Goal: Information Seeking & Learning: Learn about a topic

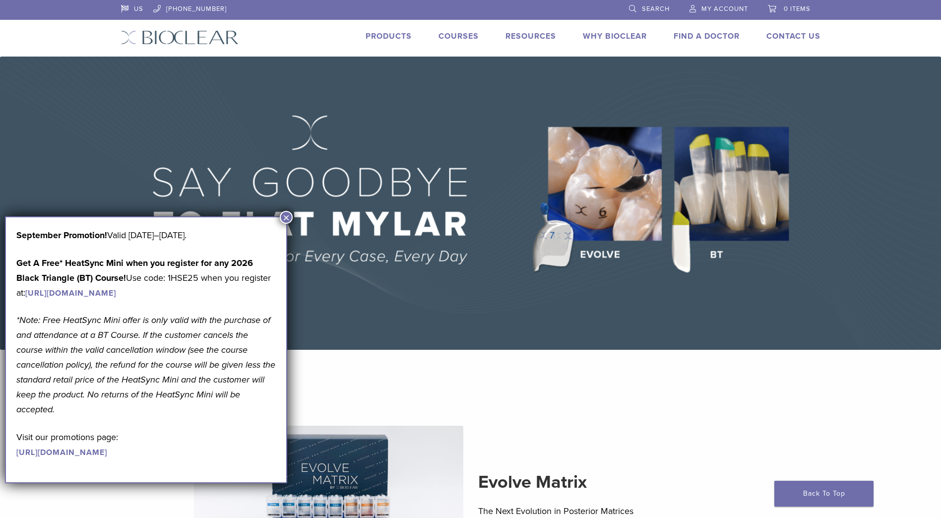
click at [288, 218] on button "×" at bounding box center [286, 217] width 13 height 13
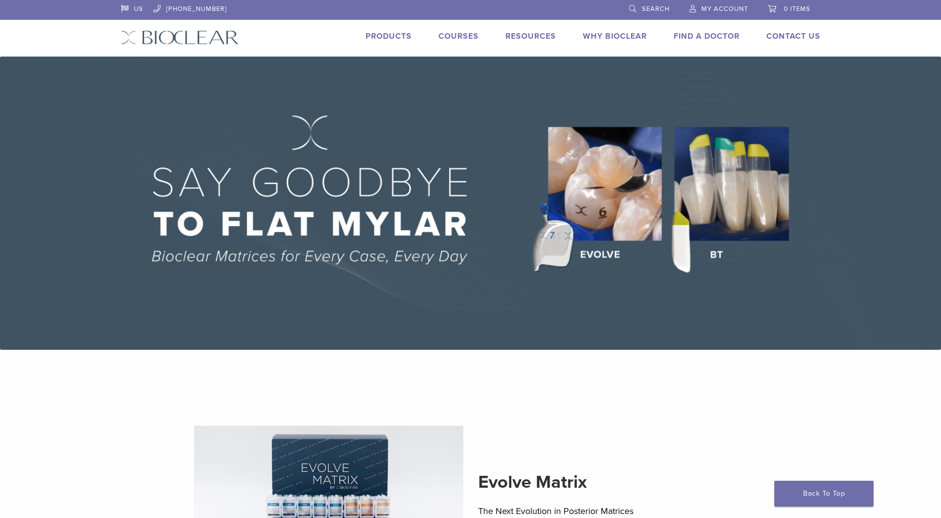
click at [390, 35] on link "Products" at bounding box center [389, 36] width 46 height 10
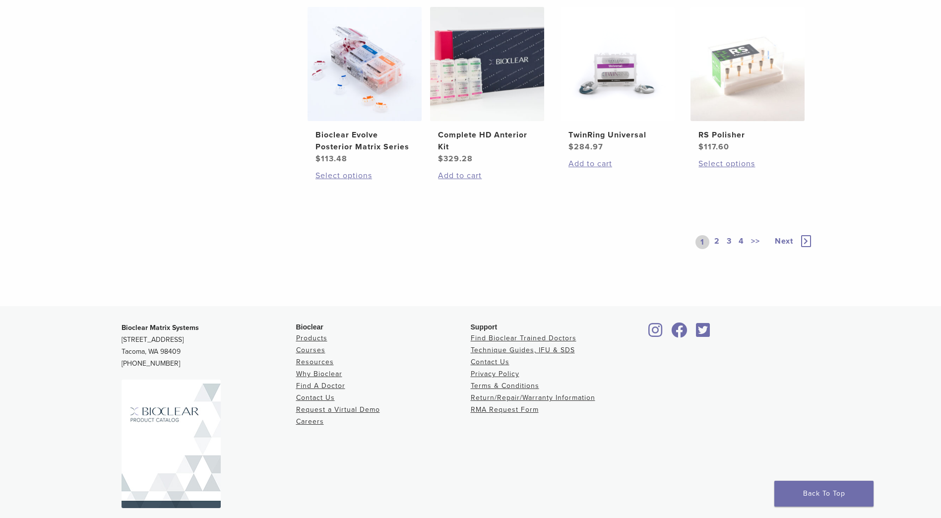
scroll to position [793, 0]
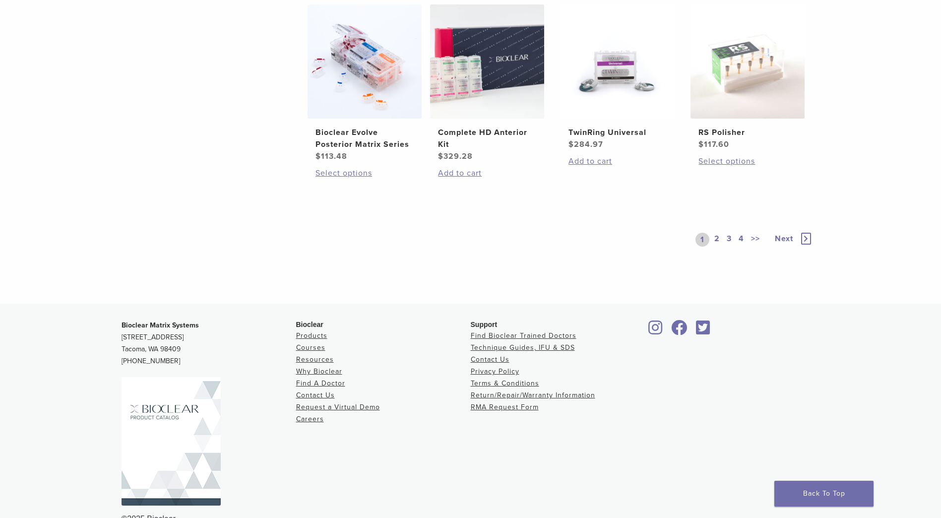
click at [716, 236] on link "2" at bounding box center [716, 240] width 9 height 14
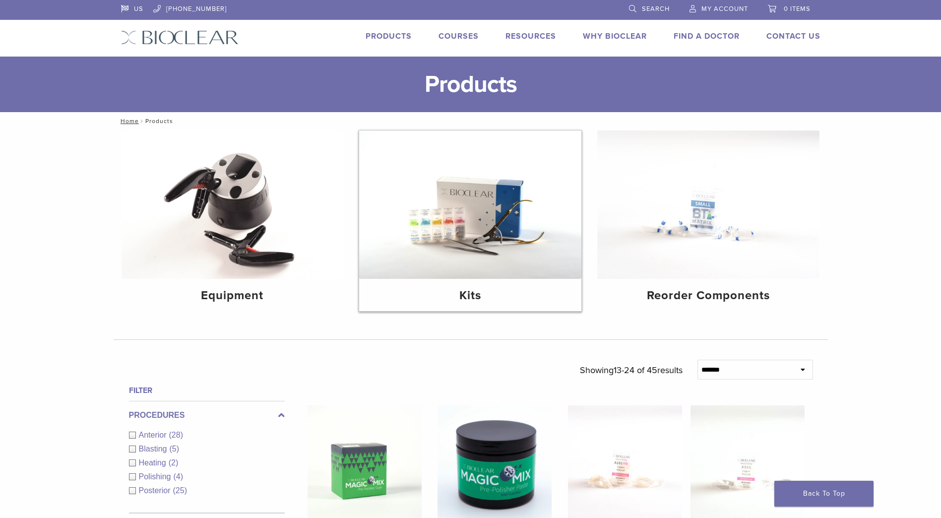
click at [488, 183] on img at bounding box center [470, 204] width 222 height 148
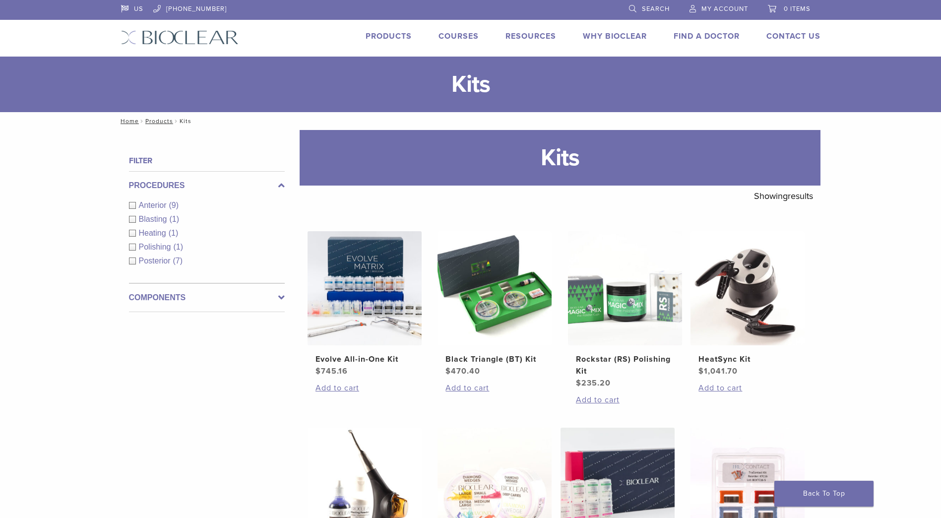
click at [463, 33] on link "Courses" at bounding box center [458, 36] width 40 height 10
click at [543, 37] on link "Resources" at bounding box center [530, 36] width 51 height 10
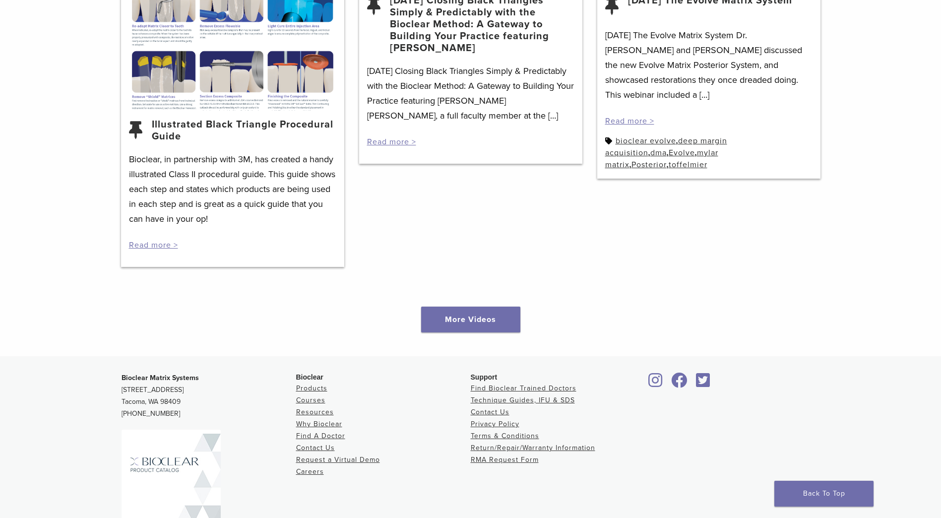
scroll to position [1414, 0]
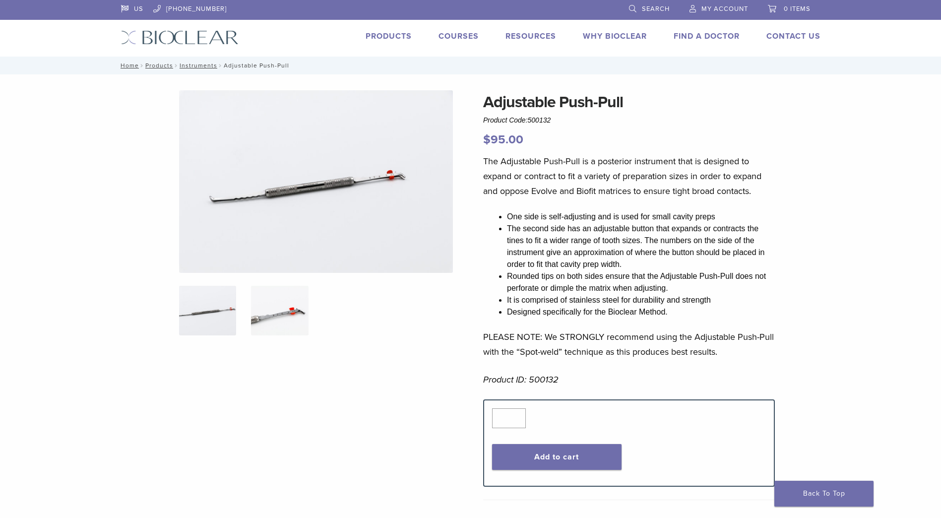
click at [293, 310] on img at bounding box center [279, 311] width 57 height 50
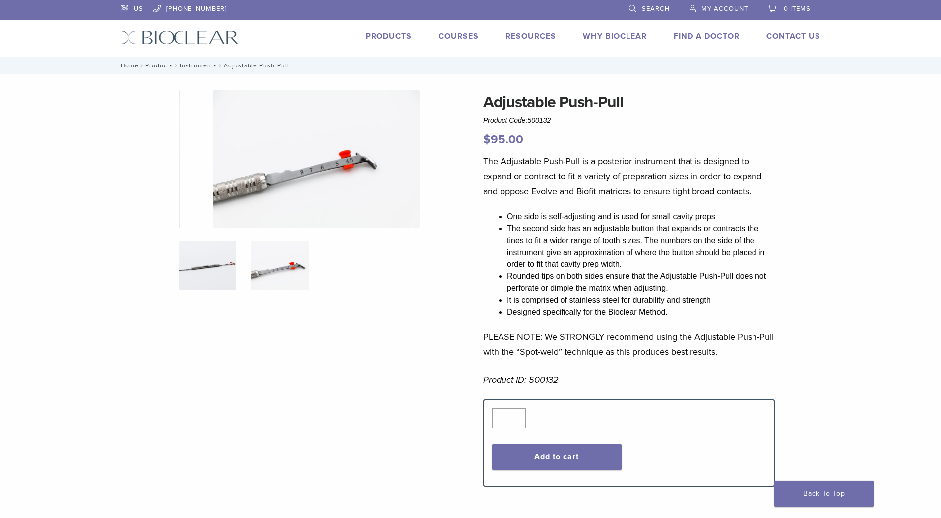
click at [211, 269] on img at bounding box center [207, 266] width 57 height 50
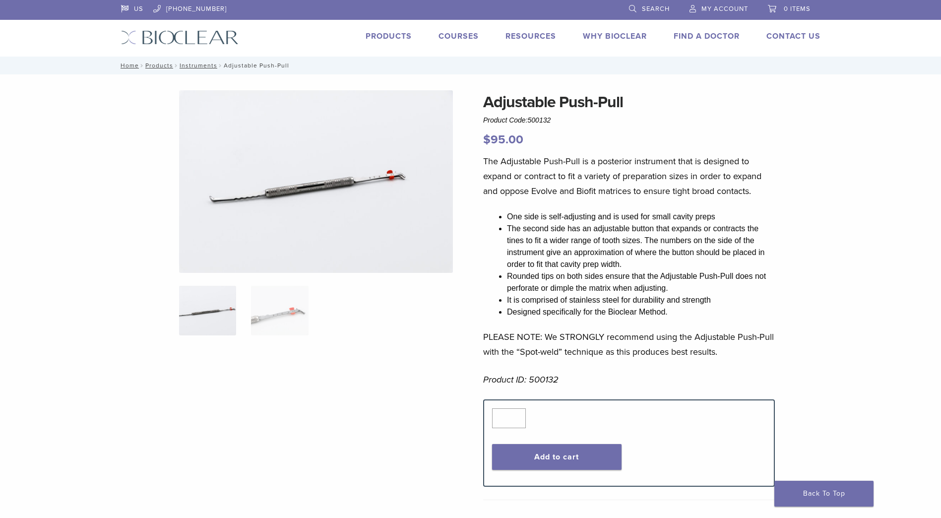
click at [263, 285] on div at bounding box center [316, 283] width 274 height 387
click at [275, 299] on img at bounding box center [279, 311] width 57 height 50
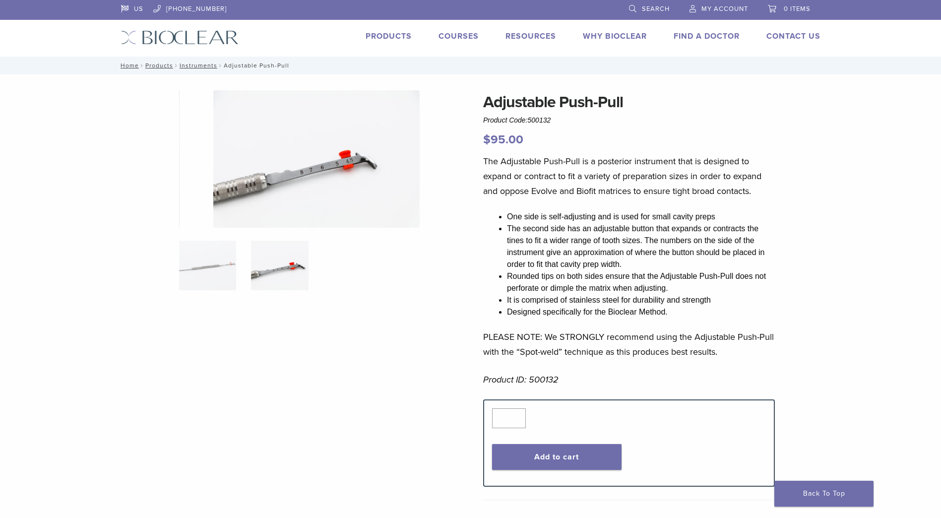
click at [345, 160] on img at bounding box center [316, 158] width 206 height 137
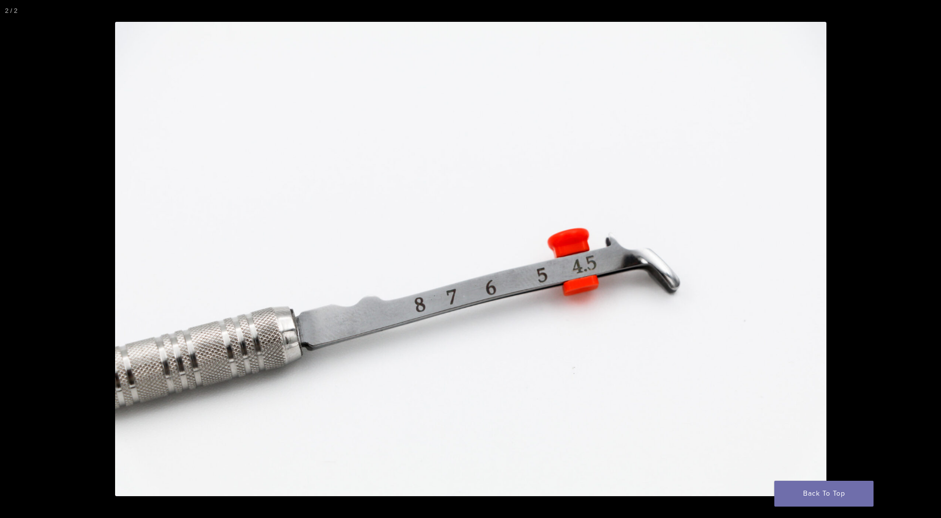
click at [589, 281] on img at bounding box center [470, 259] width 711 height 474
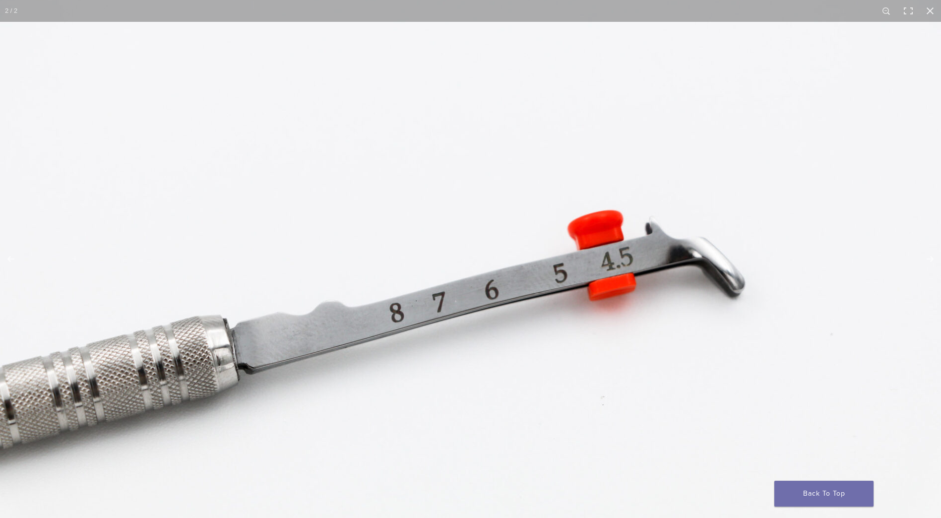
click at [583, 278] on img at bounding box center [465, 251] width 952 height 635
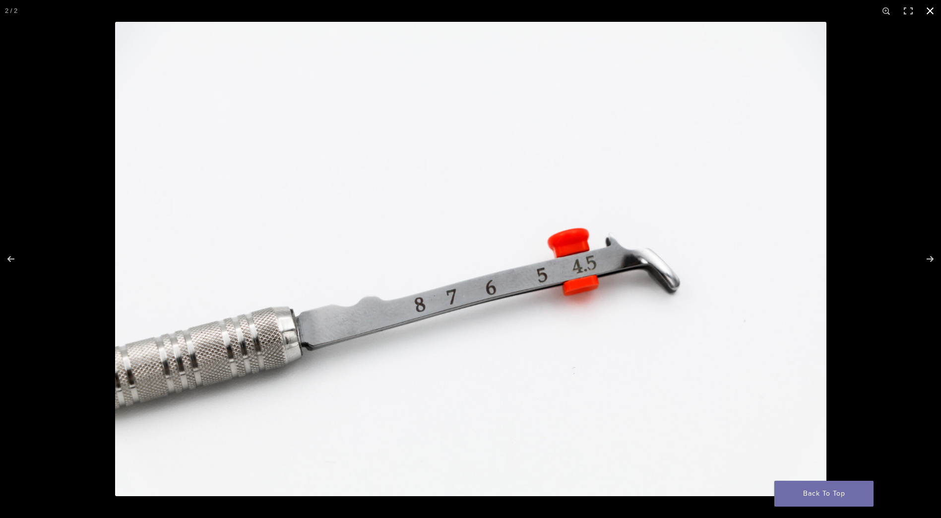
click at [931, 15] on button "Close (Esc)" at bounding box center [930, 11] width 22 height 22
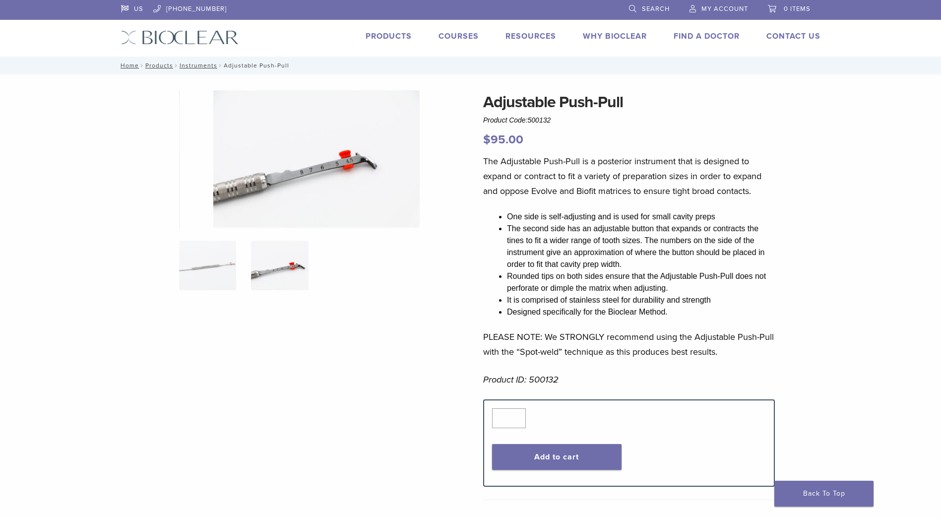
click at [636, 205] on div "The Adjustable Push-Pull is a posterior instrument that is designed to expand o…" at bounding box center [629, 276] width 292 height 245
drag, startPoint x: 724, startPoint y: 354, endPoint x: 482, endPoint y: 155, distance: 312.9
click at [482, 155] on div "Adjustable Push-Pull Product Code: 500132 $ 95.00 Adjustable Push-Pull Product …" at bounding box center [471, 476] width 714 height 773
click at [625, 196] on span "The Adjustable Push-Pull is a posterior instrument that is designed to expand o…" at bounding box center [622, 176] width 278 height 41
